Goal: Communication & Community: Answer question/provide support

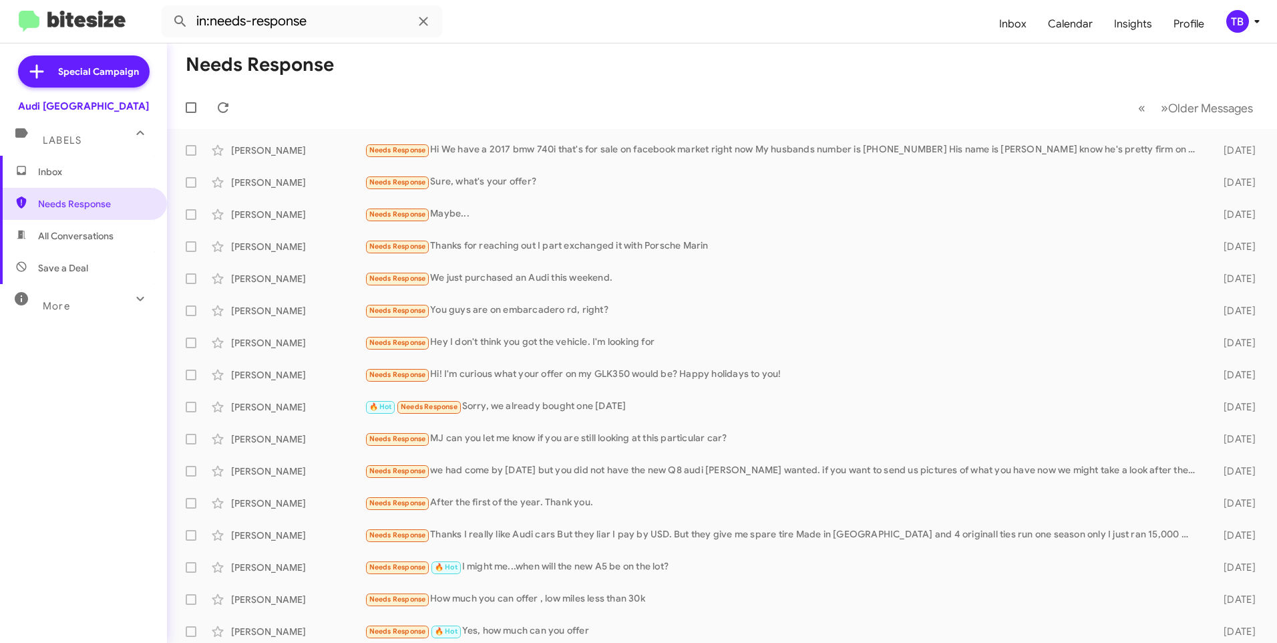
click at [373, 92] on mat-toolbar-row "« Previous » Next Older Messages" at bounding box center [722, 107] width 1110 height 43
click at [486, 90] on mat-toolbar-row "« Previous » Next Older Messages" at bounding box center [722, 107] width 1110 height 43
click at [562, 138] on div "[PERSON_NAME] Needs Response Hi We have a 2017 bmw 740i that's for sale on face…" at bounding box center [722, 150] width 1089 height 27
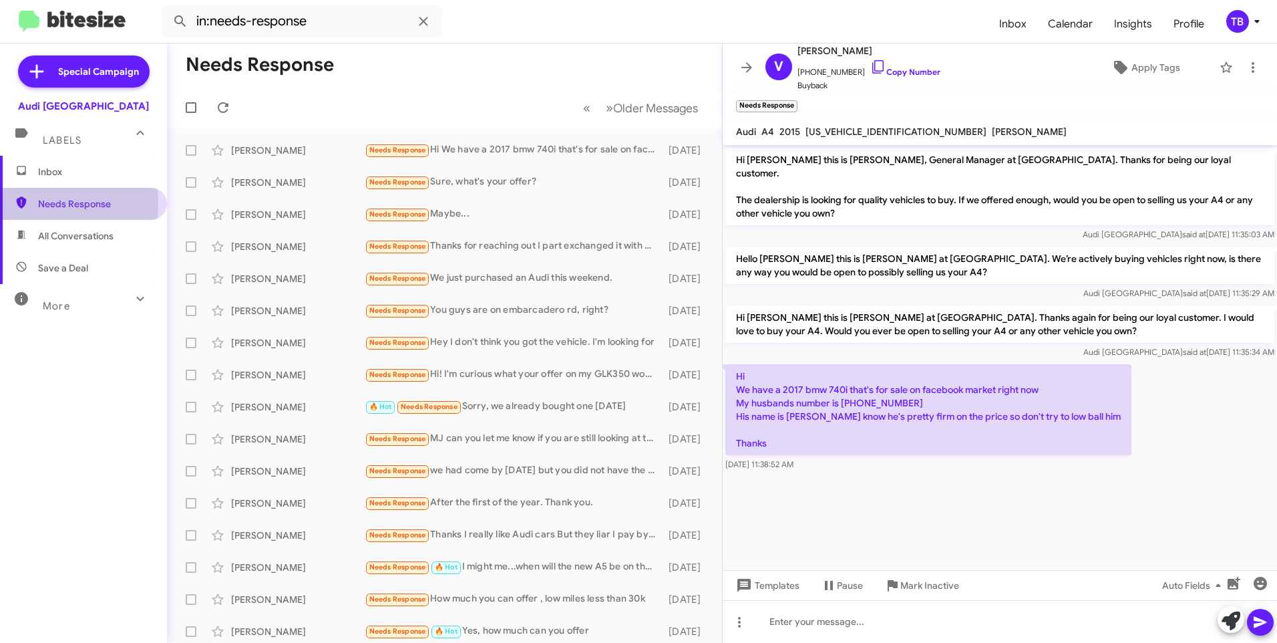
click at [39, 203] on span "Needs Response" at bounding box center [95, 203] width 114 height 13
